Goal: Find specific page/section: Find specific page/section

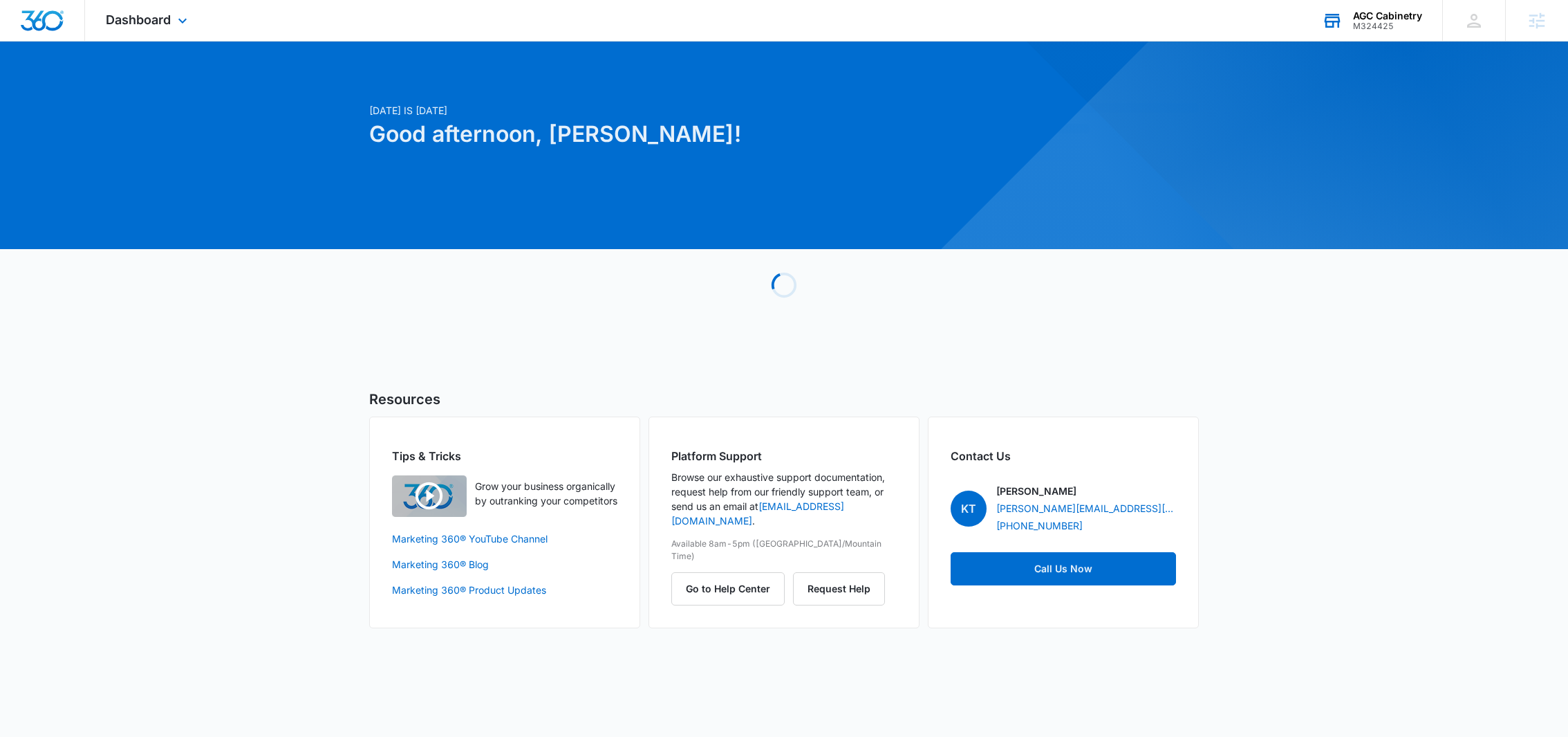
click at [1368, 13] on div "AGC Cabinetry" at bounding box center [1387, 16] width 69 height 11
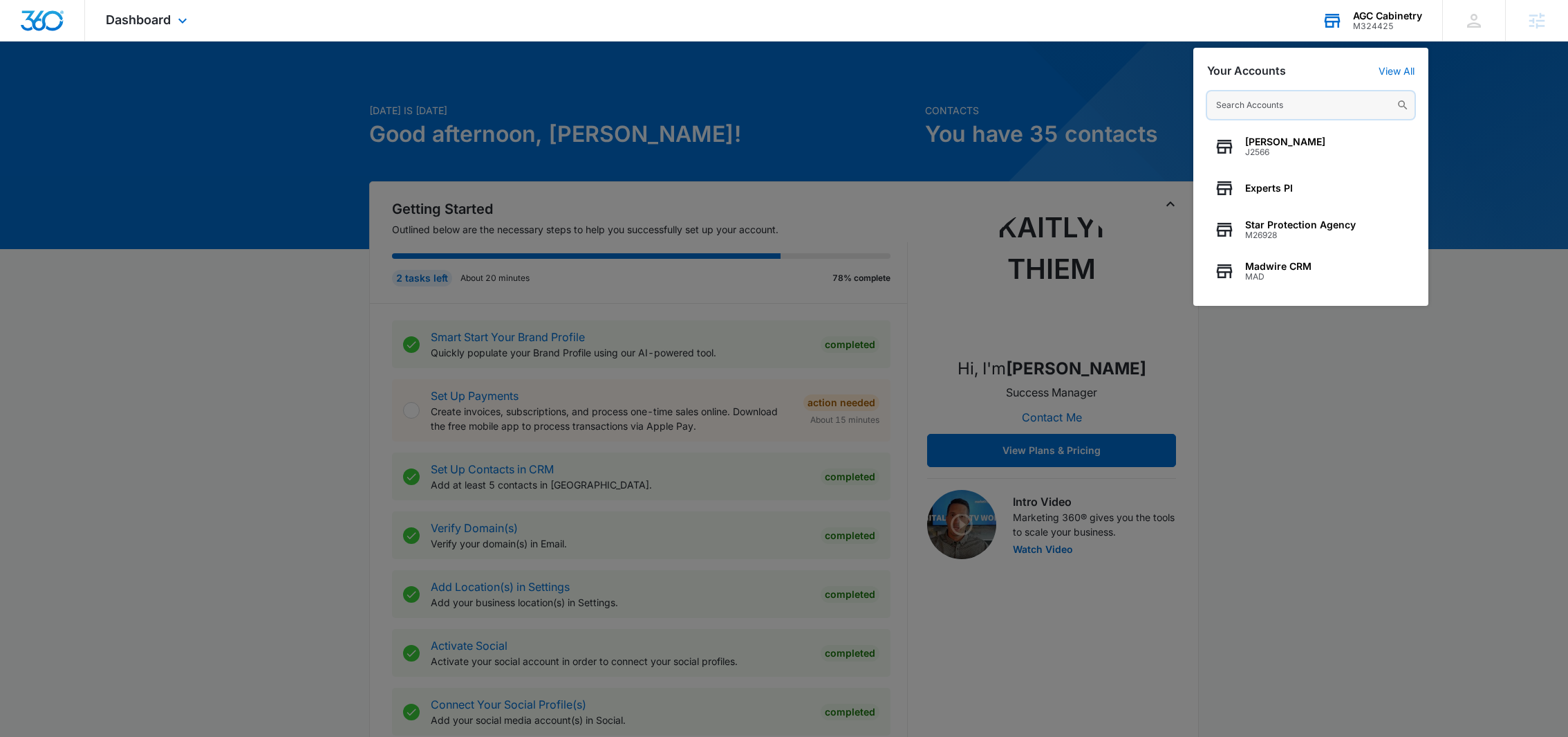
click at [1259, 99] on input "text" at bounding box center [1311, 105] width 208 height 28
paste input "M335244"
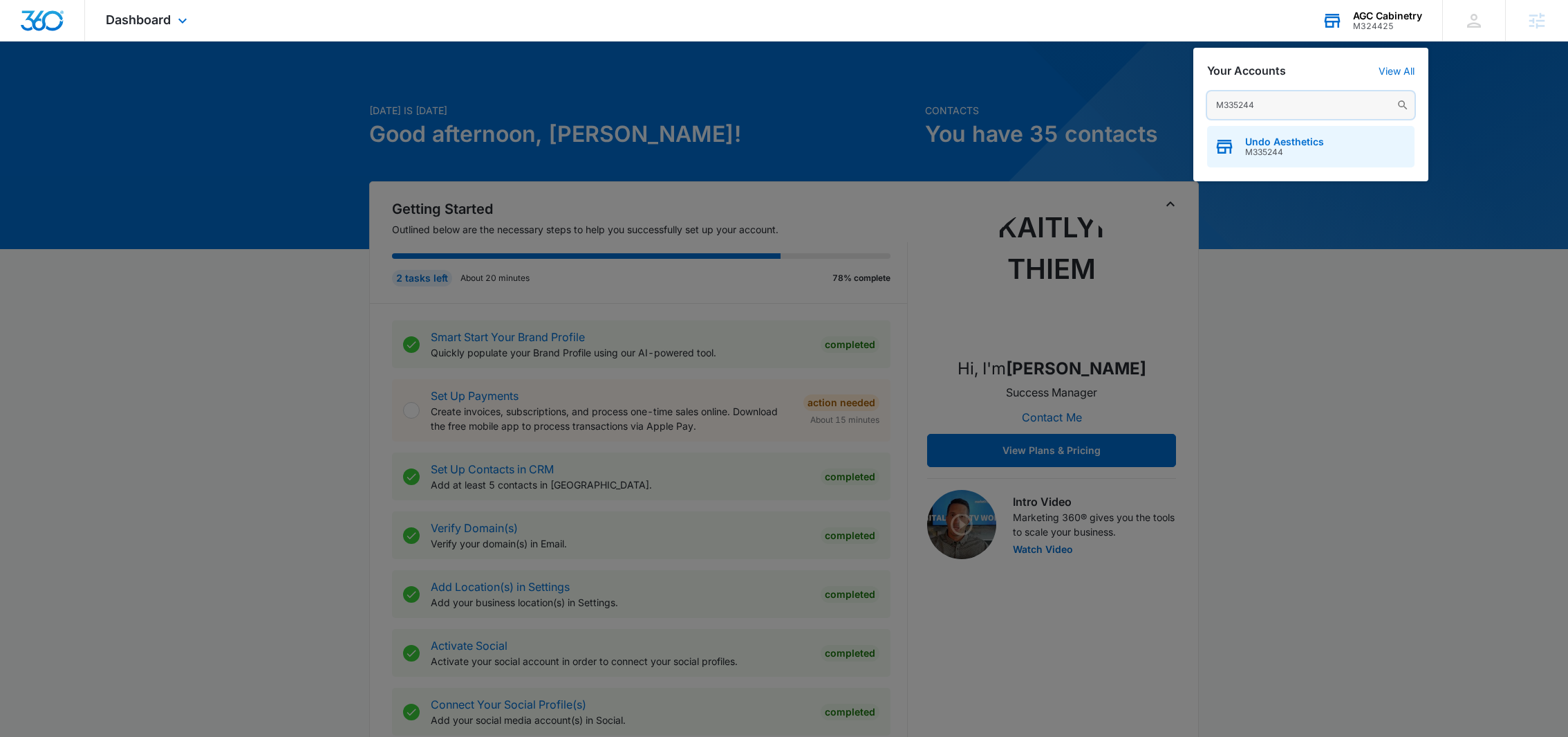
type input "M335244"
click at [1264, 141] on span "Undo Aesthetics" at bounding box center [1284, 141] width 79 height 11
click at [1233, 144] on icon "button" at bounding box center [1223, 146] width 21 height 21
click at [1326, 149] on div "Undo Aesthetics M335244" at bounding box center [1311, 147] width 208 height 41
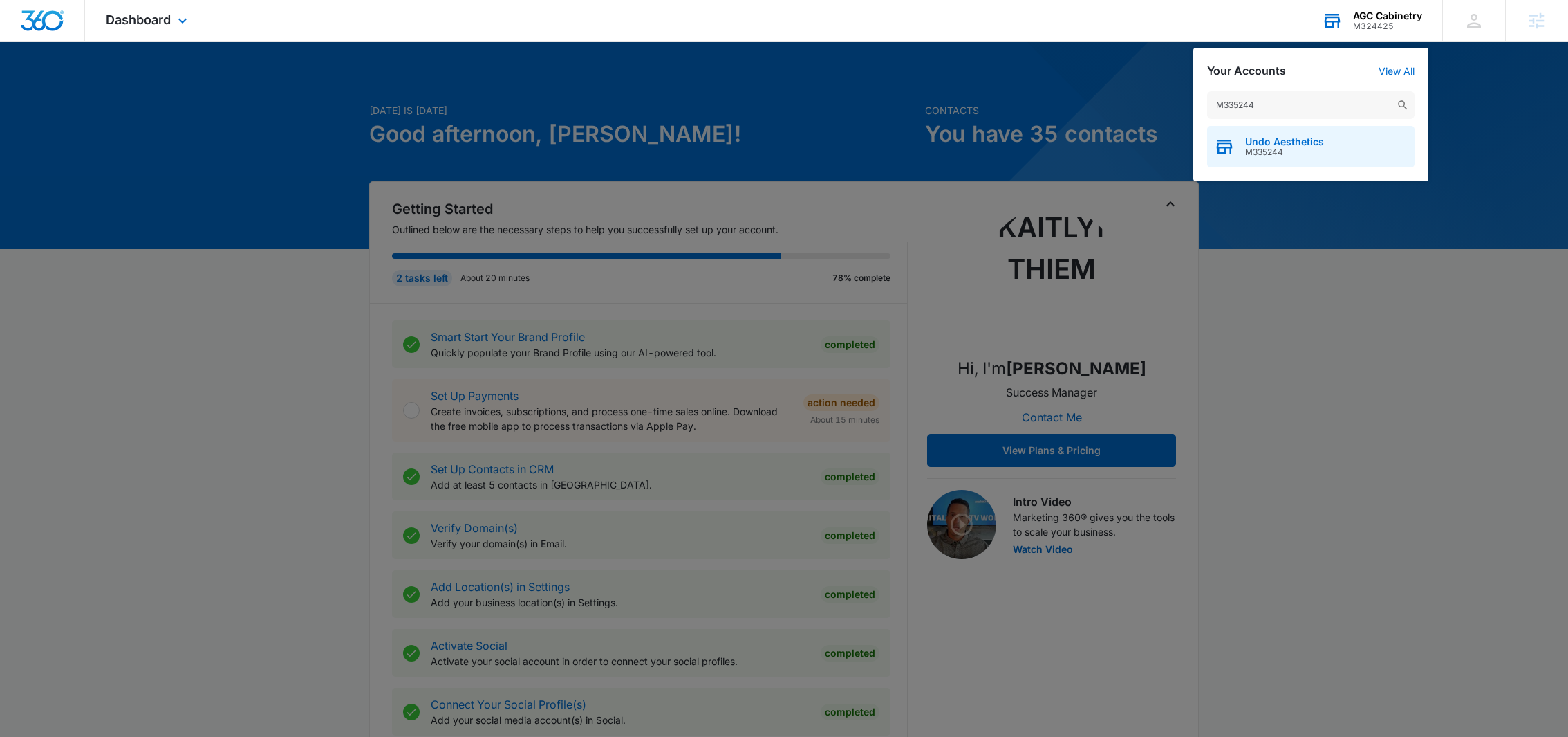
click at [1326, 149] on div "Undo Aesthetics M335244" at bounding box center [1311, 147] width 208 height 41
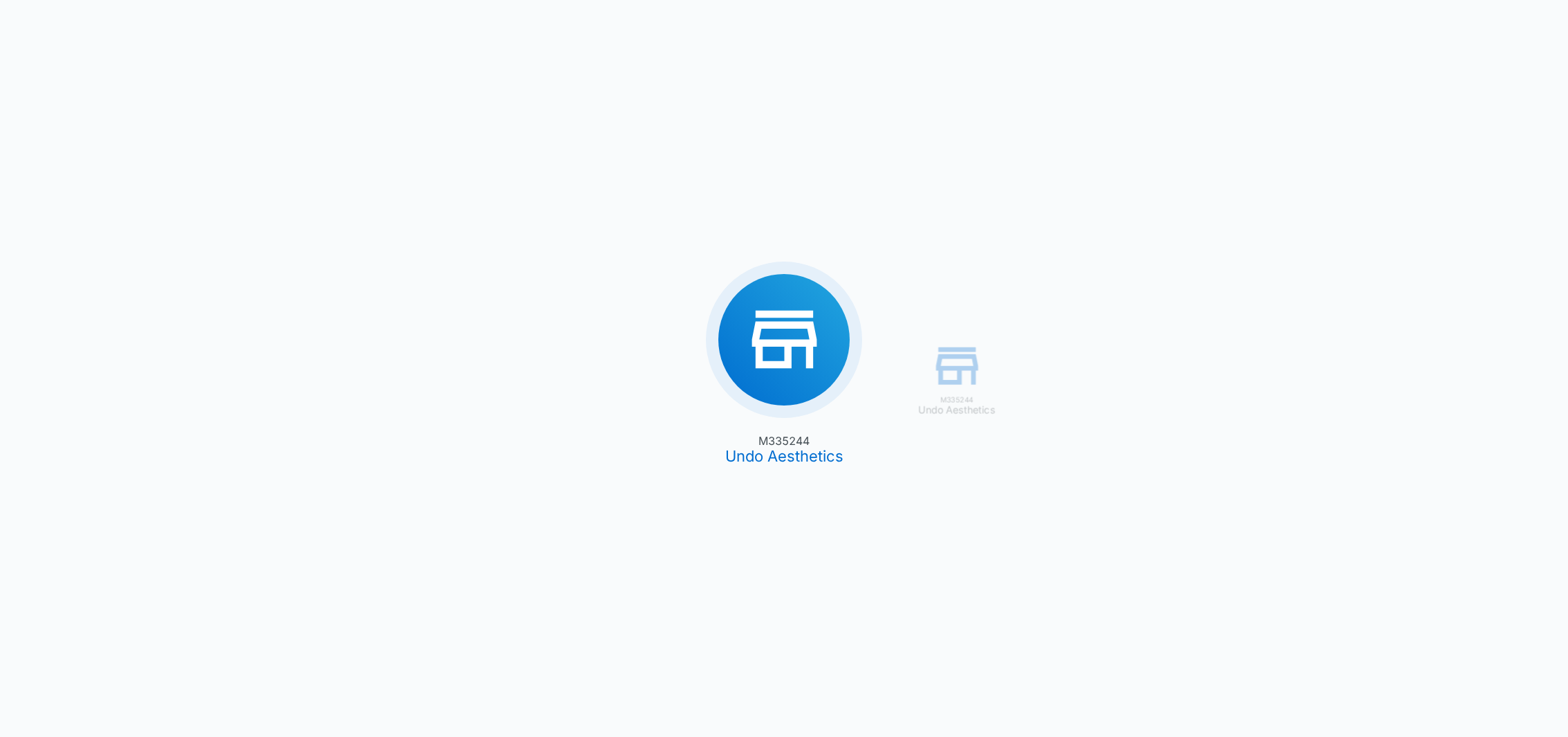
click at [766, 347] on div "M335244 Undo Aesthetics M335244 Undo Aesthetics" at bounding box center [784, 368] width 1568 height 737
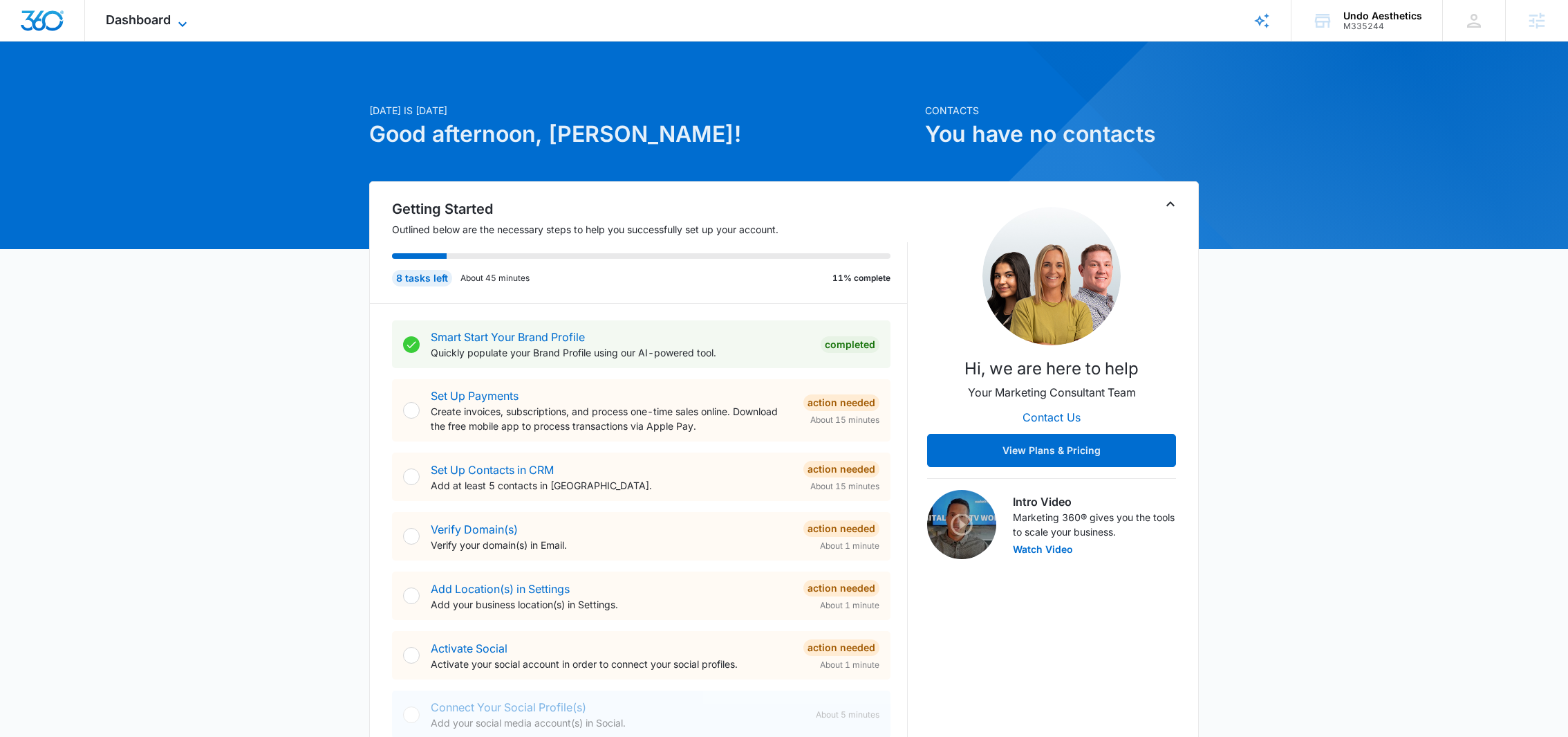
click at [183, 18] on icon at bounding box center [183, 24] width 17 height 17
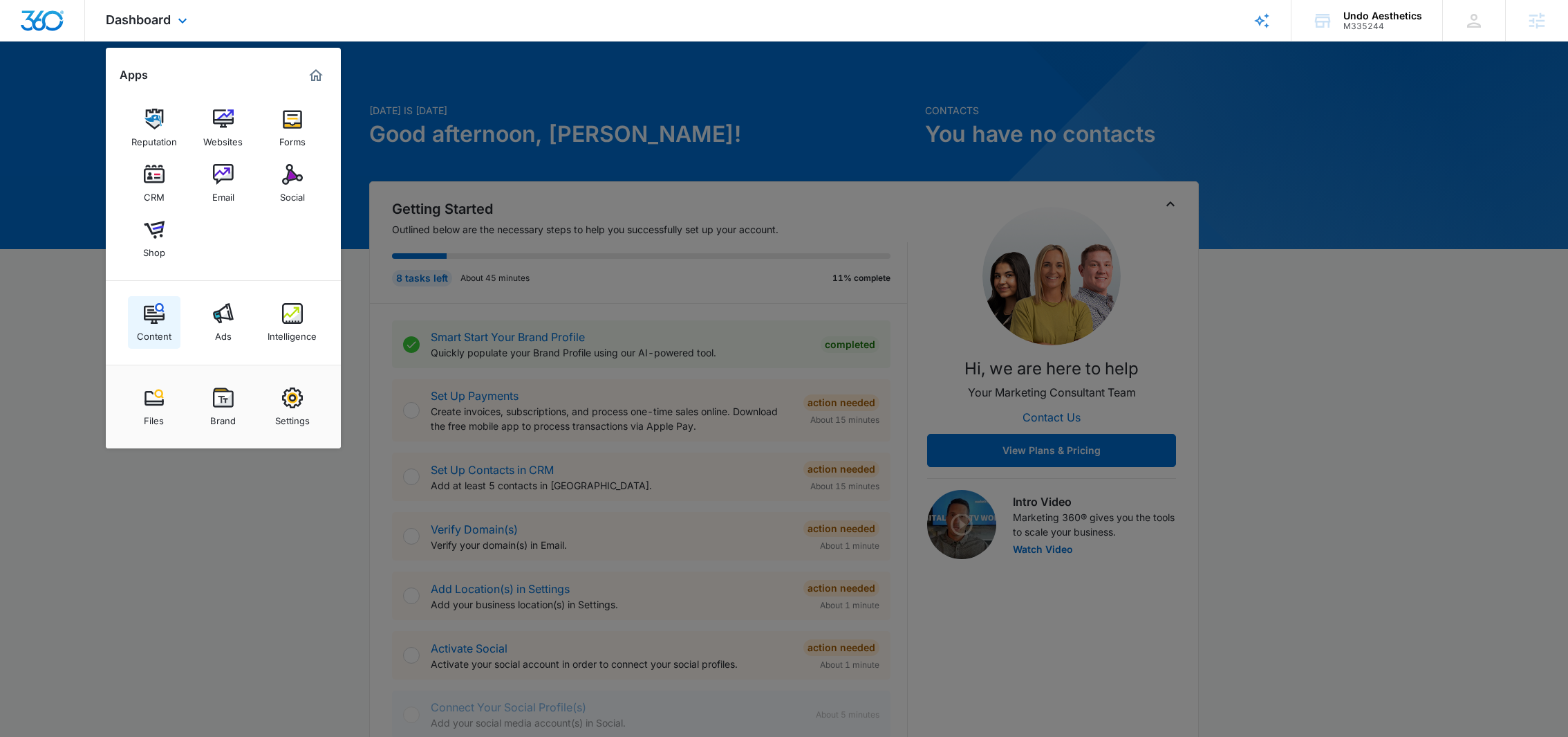
click at [144, 309] on img at bounding box center [154, 313] width 21 height 21
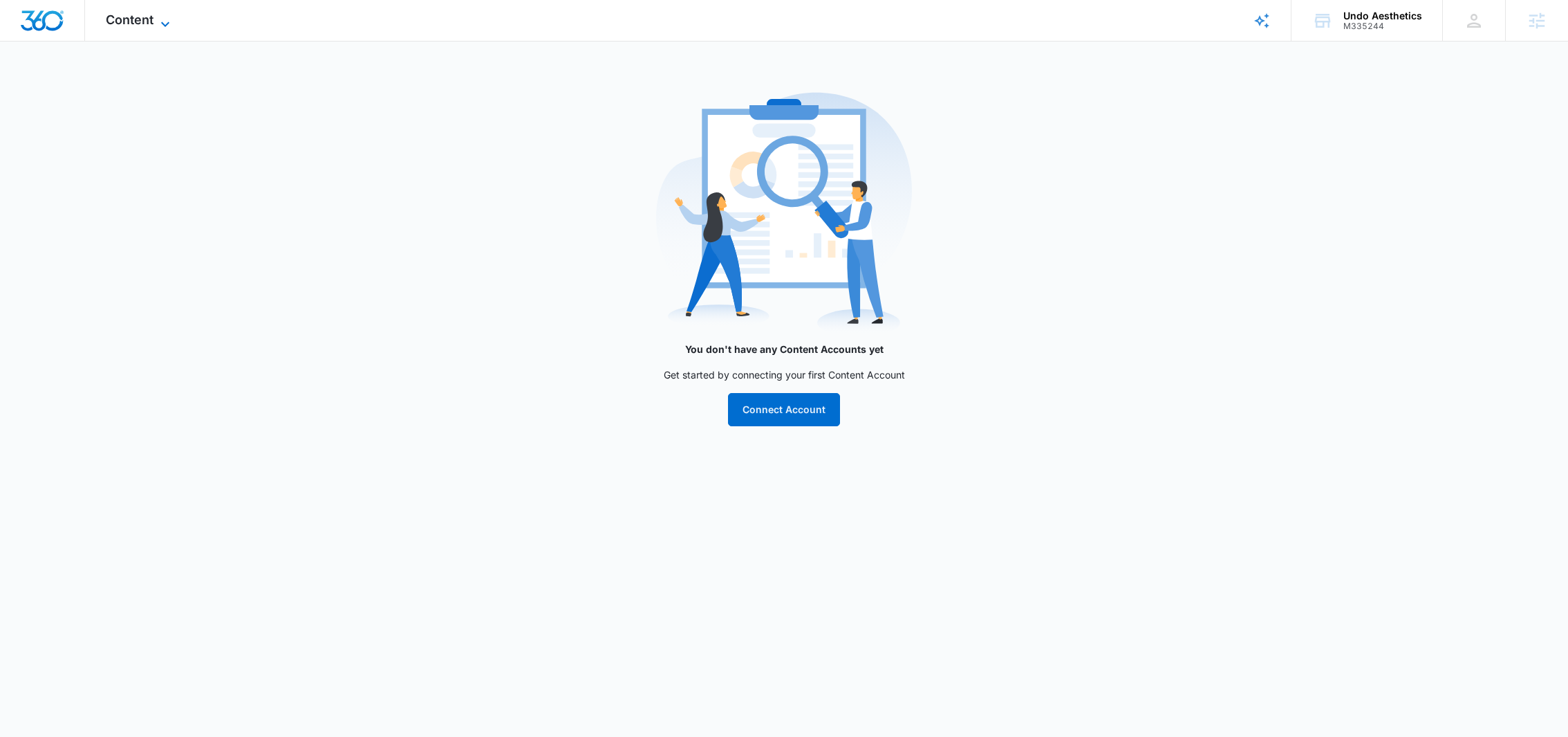
click at [160, 19] on icon at bounding box center [165, 24] width 17 height 17
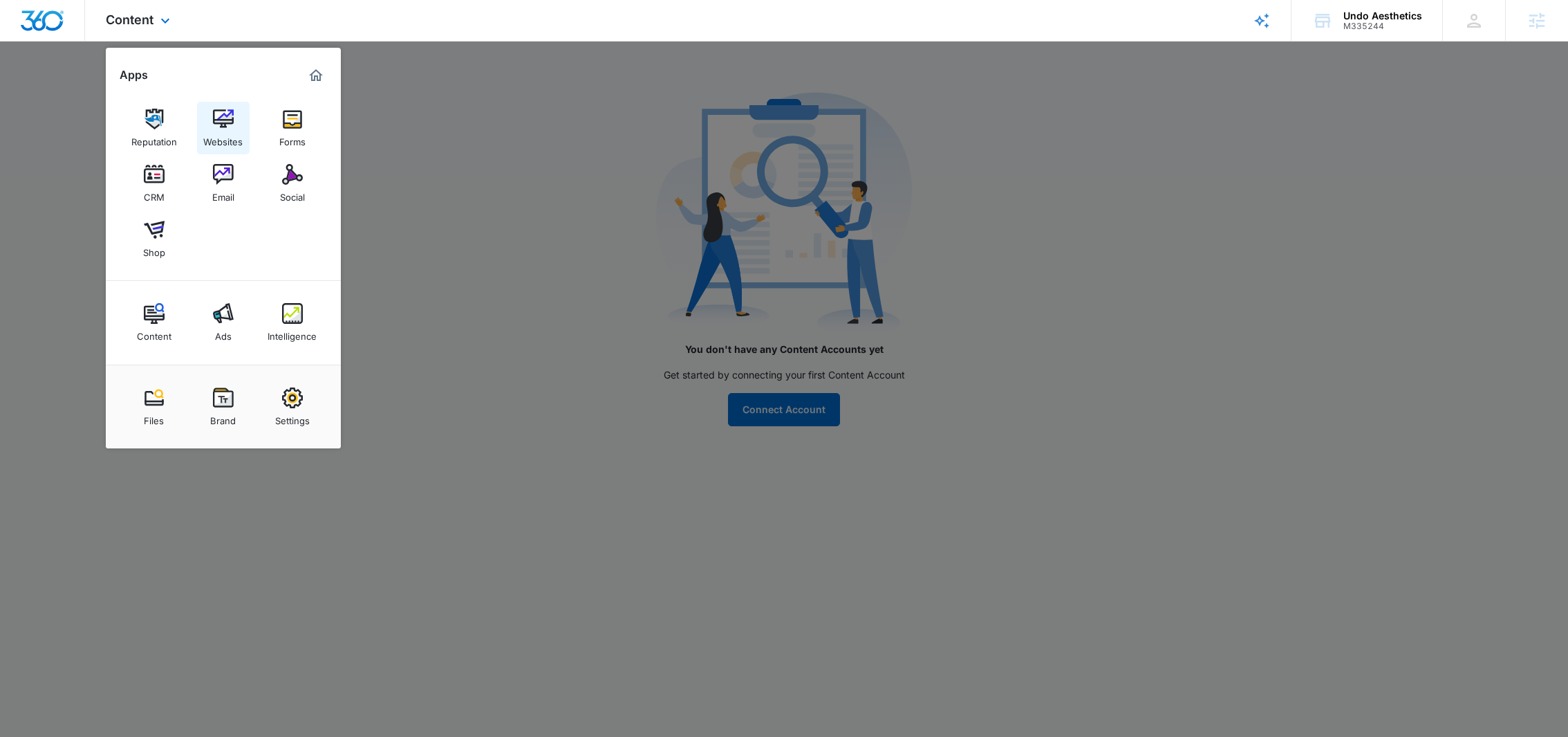
click at [228, 123] on img at bounding box center [223, 118] width 21 height 21
